Goal: Task Accomplishment & Management: Complete application form

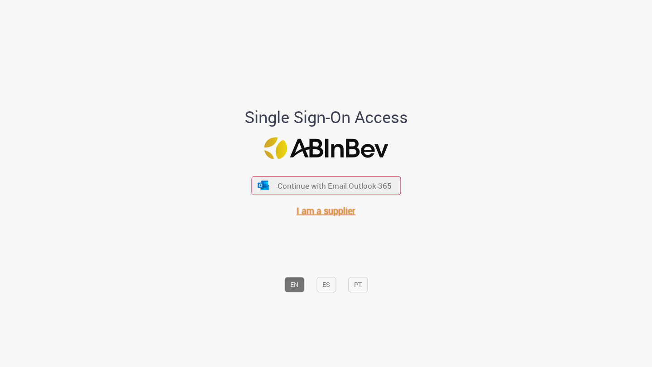
click at [326, 211] on span "I am a supplier" at bounding box center [325, 211] width 59 height 12
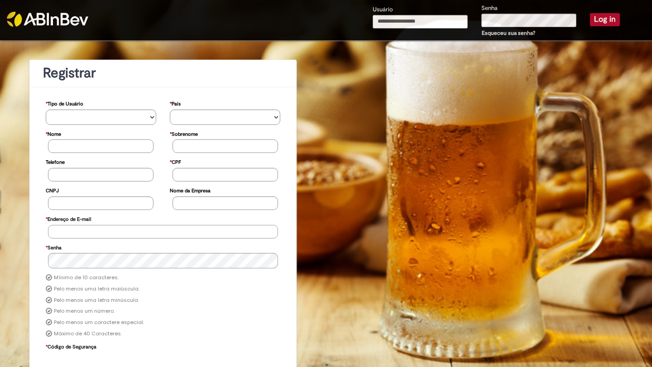
type input "**********"
click at [607, 23] on button "Log in" at bounding box center [605, 19] width 30 height 13
